Goal: Task Accomplishment & Management: Manage account settings

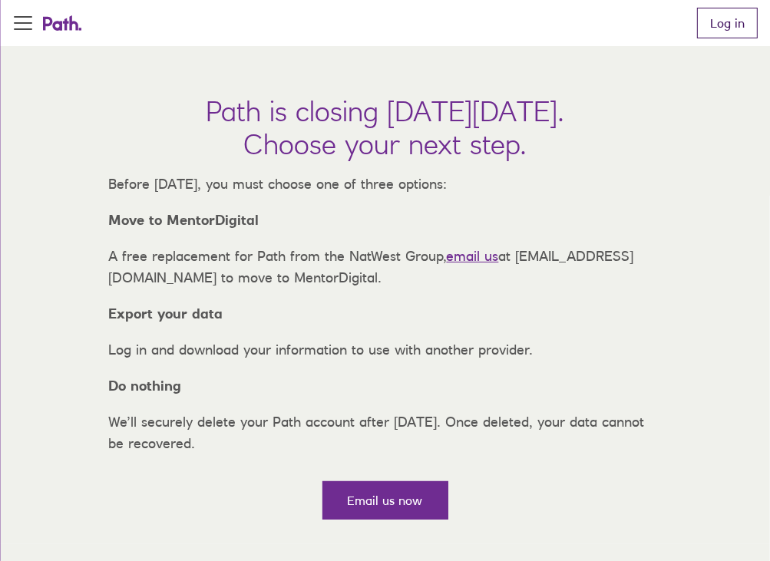
click at [720, 25] on link "Log in" at bounding box center [727, 23] width 61 height 31
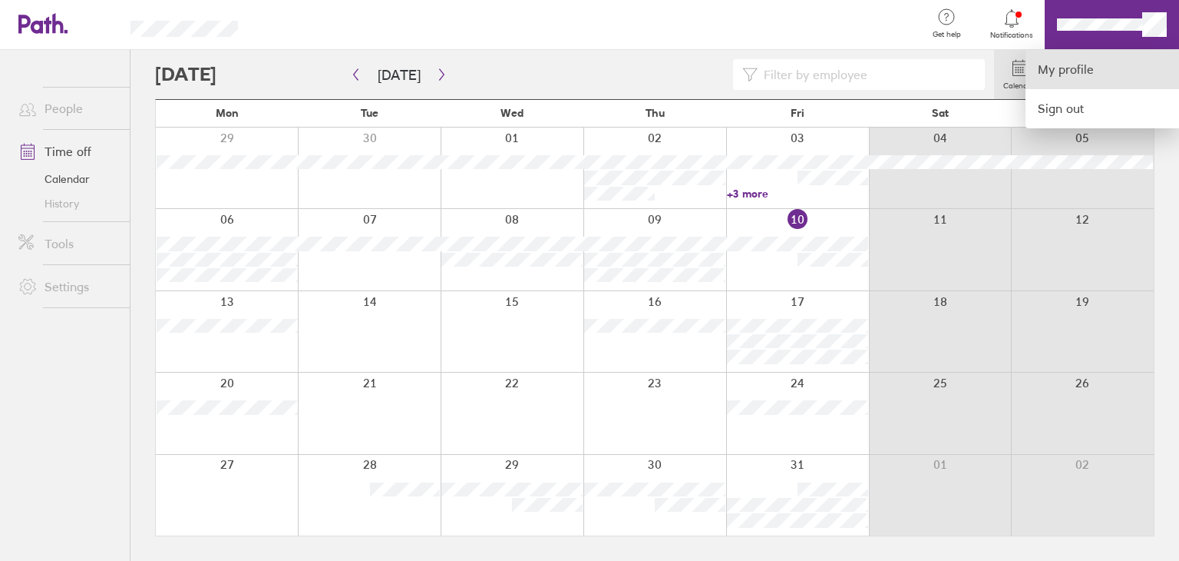
click at [781, 68] on link "My profile" at bounding box center [1103, 69] width 154 height 39
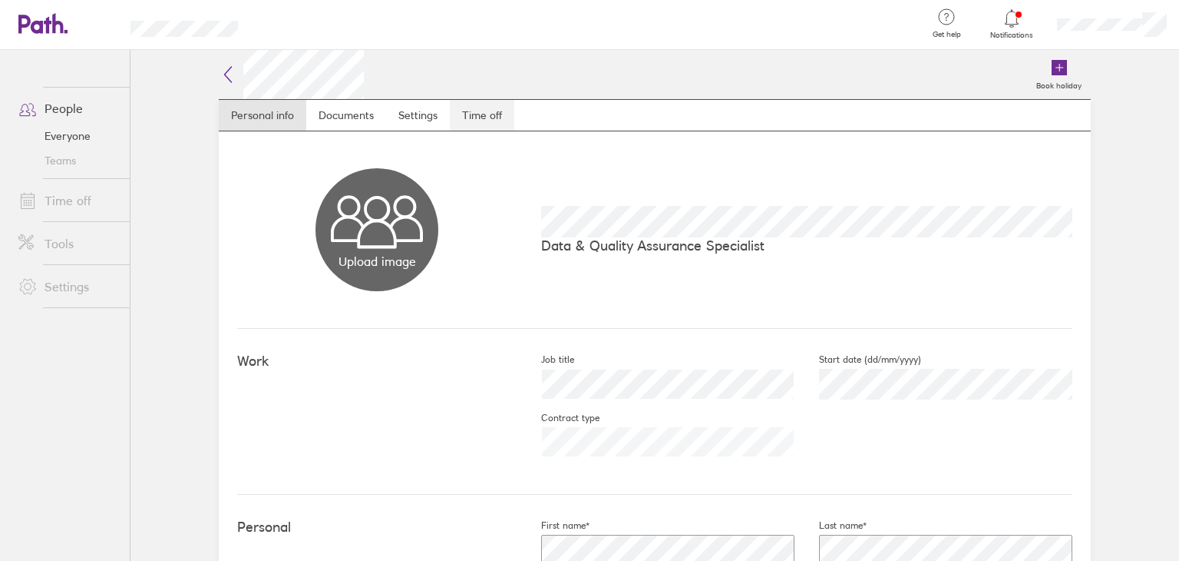
click at [450, 117] on link "Time off" at bounding box center [482, 115] width 64 height 31
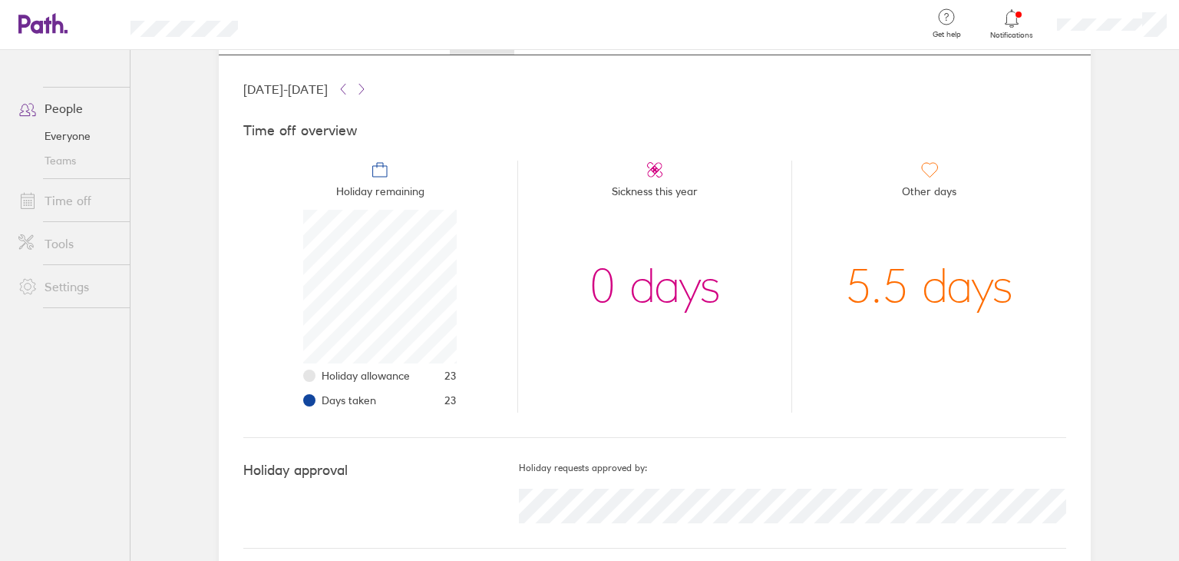
scroll to position [77, 0]
click at [781, 283] on div "5.5 days" at bounding box center [929, 286] width 168 height 154
click at [781, 292] on div "5.5 days" at bounding box center [929, 286] width 168 height 154
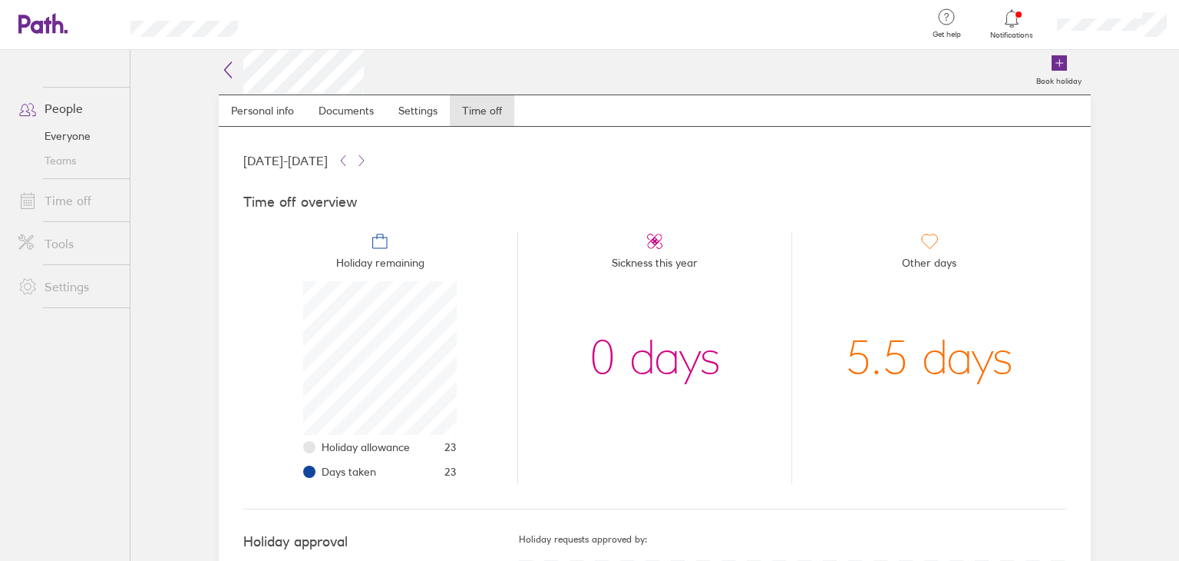
scroll to position [0, 0]
